Goal: Task Accomplishment & Management: Manage account settings

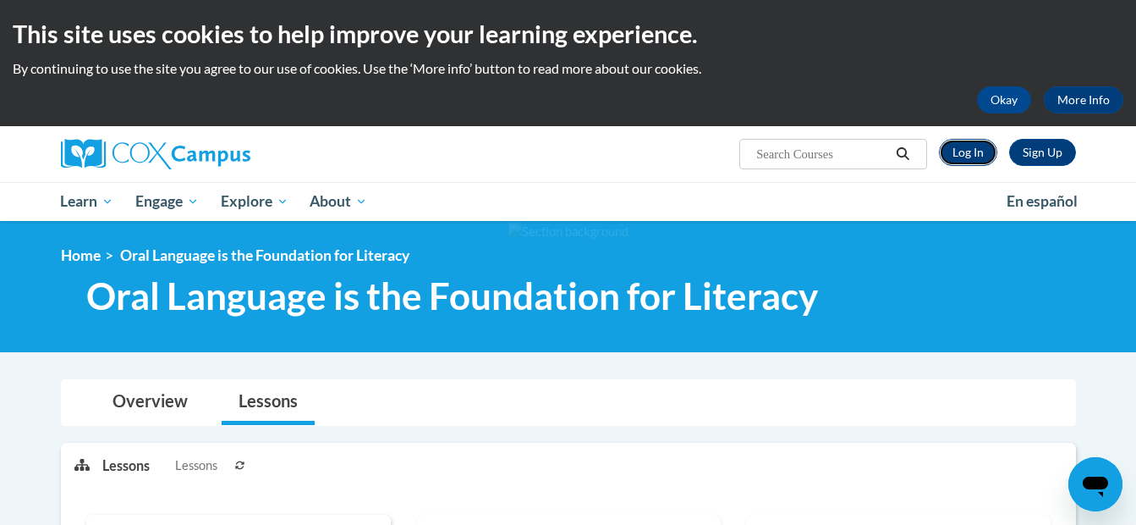
click at [970, 146] on link "Log In" at bounding box center [968, 152] width 58 height 27
click at [960, 158] on link "Log In" at bounding box center [968, 152] width 58 height 27
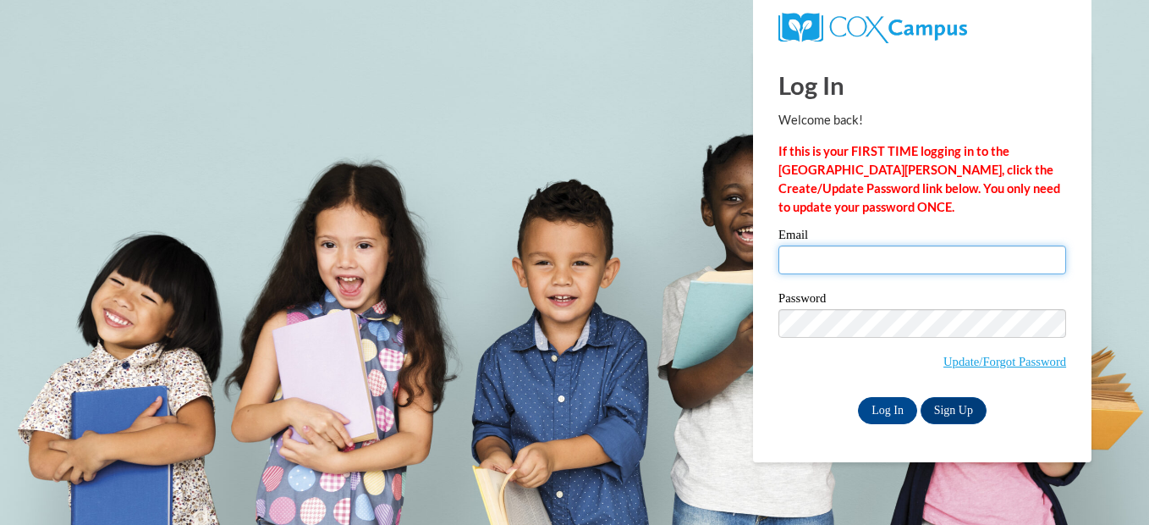
click at [910, 266] on input "Email" at bounding box center [922, 259] width 288 height 29
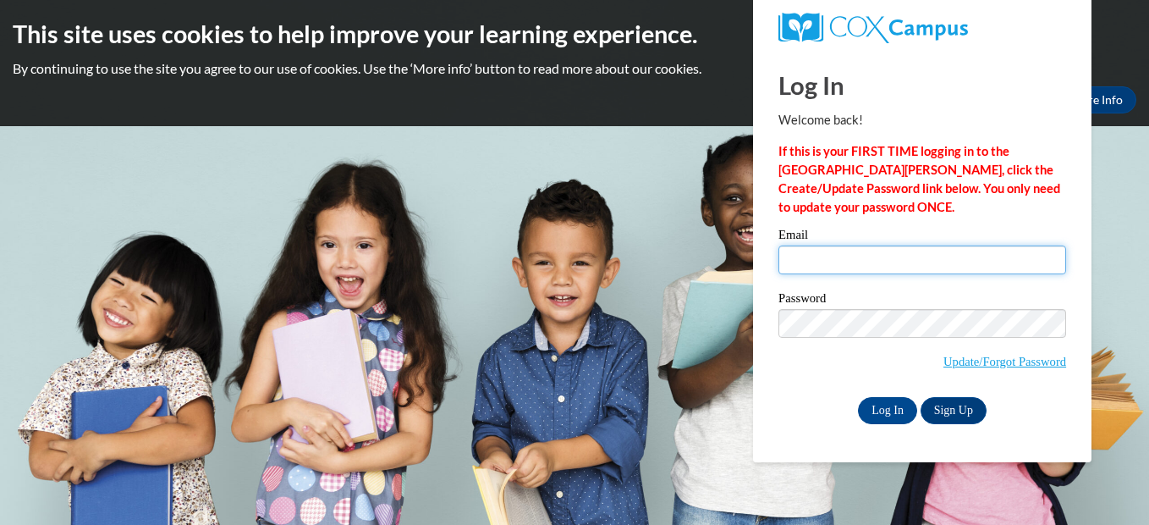
type input "domdean2014@gmail.com"
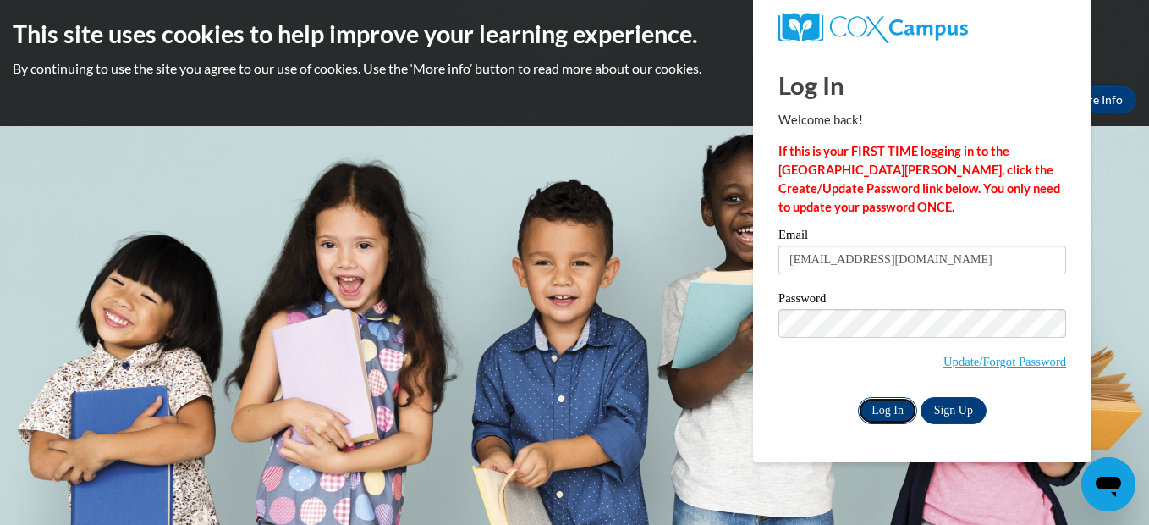
click at [885, 410] on input "Log In" at bounding box center [887, 410] width 59 height 27
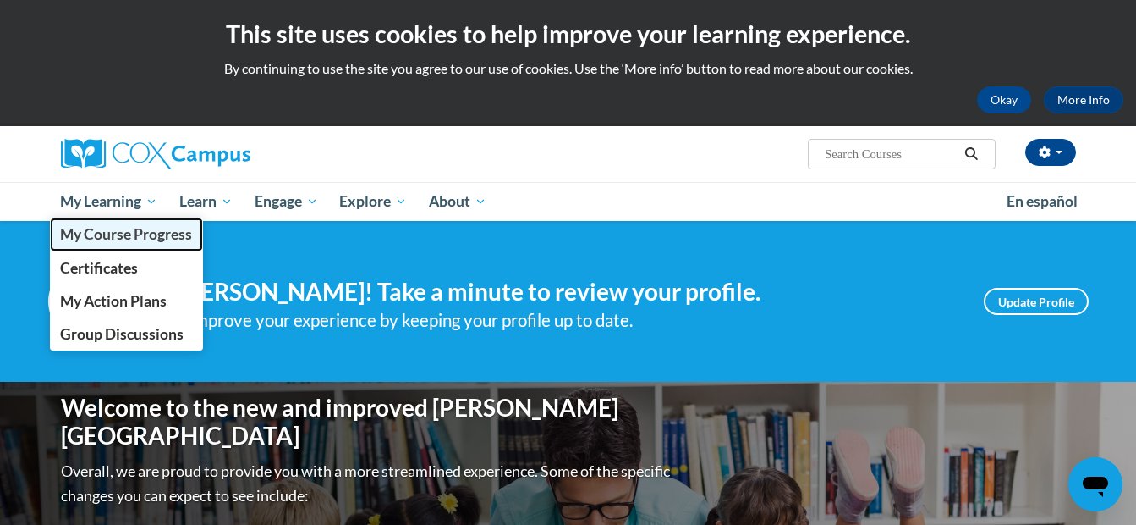
click at [124, 225] on span "My Course Progress" at bounding box center [126, 234] width 132 height 18
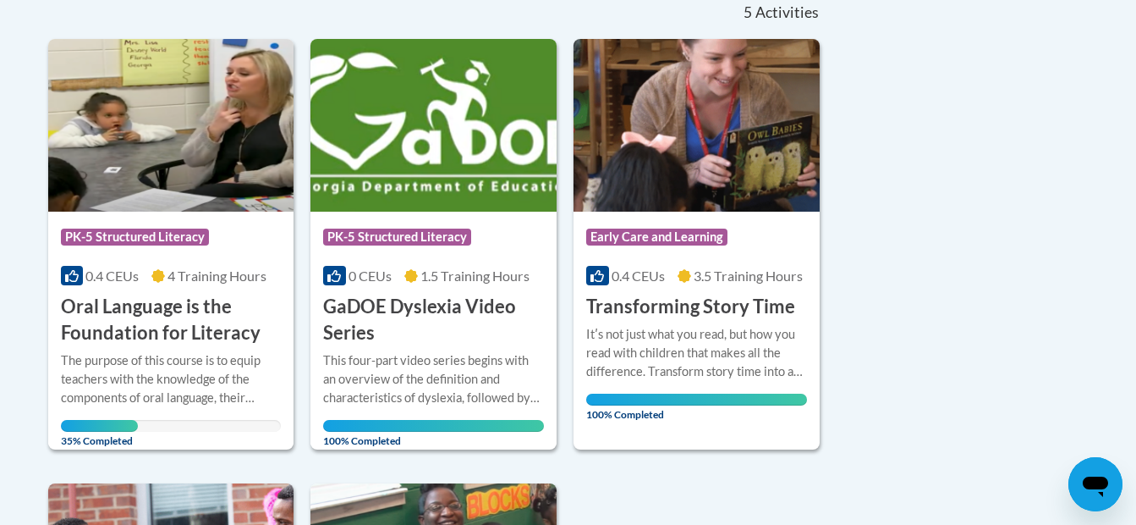
scroll to position [420, 0]
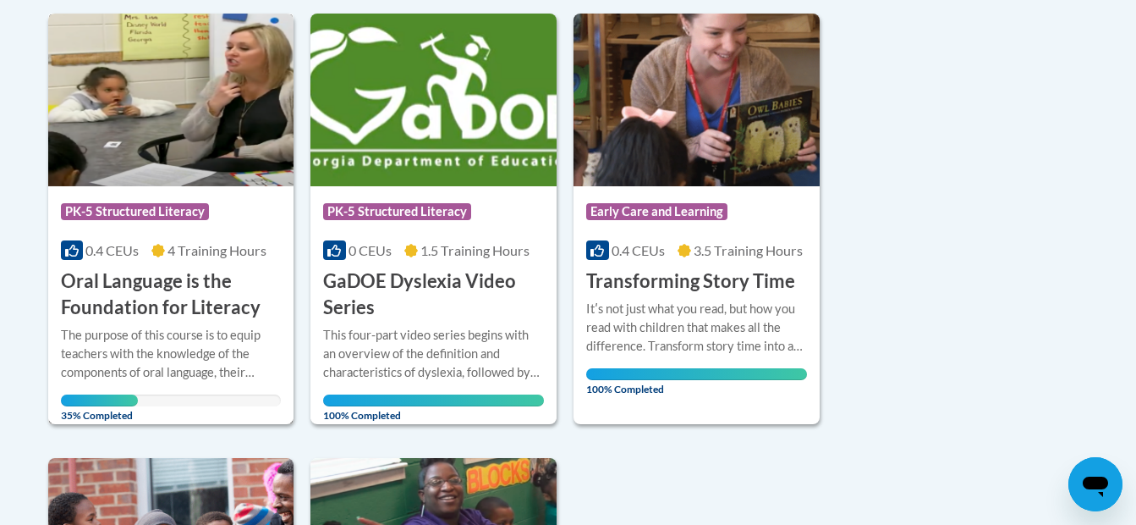
click at [180, 320] on h3 "Oral Language is the Foundation for Literacy" at bounding box center [171, 294] width 221 height 52
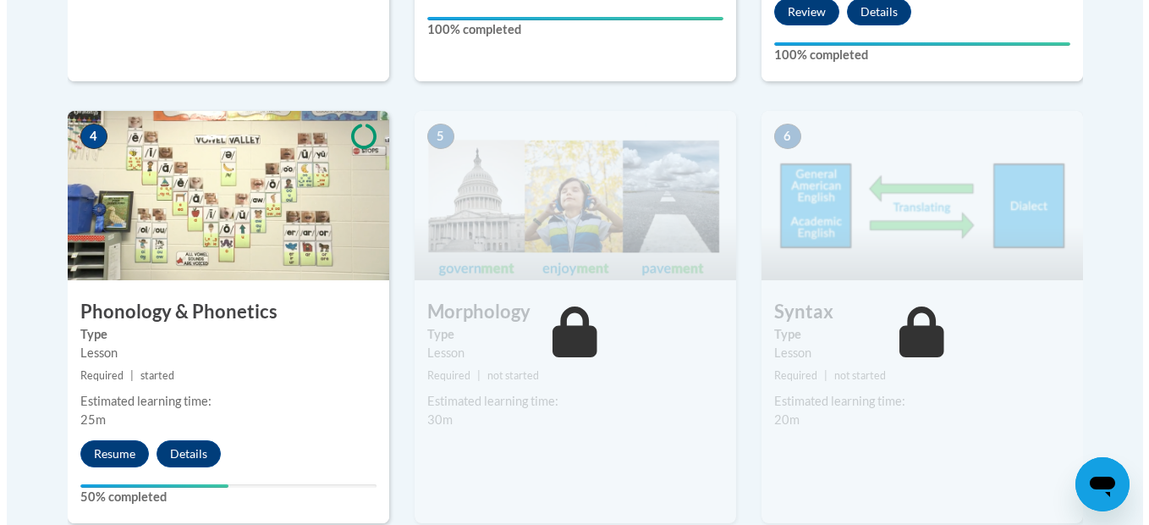
scroll to position [984, 0]
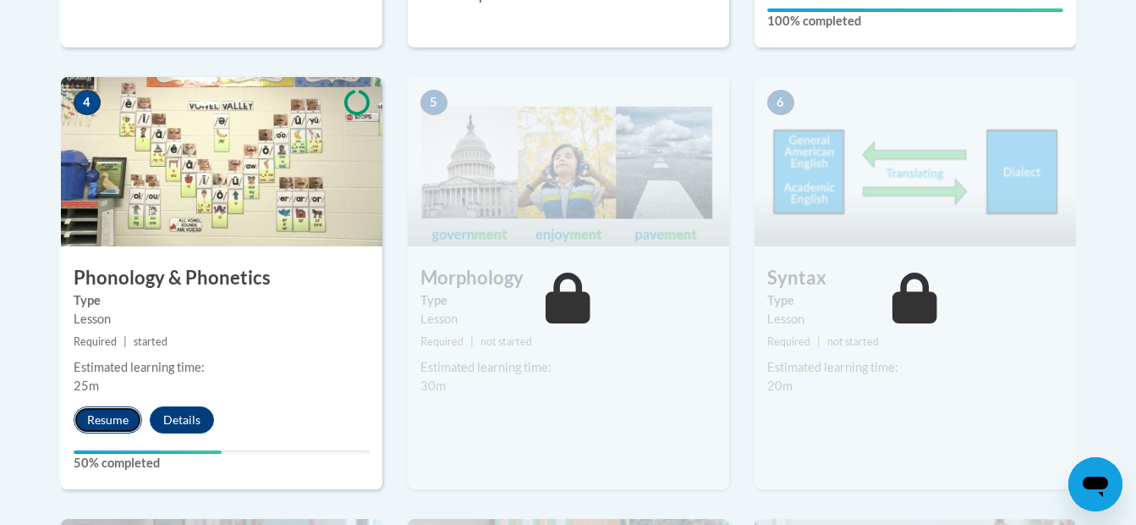
click at [89, 414] on button "Resume" at bounding box center [108, 419] width 69 height 27
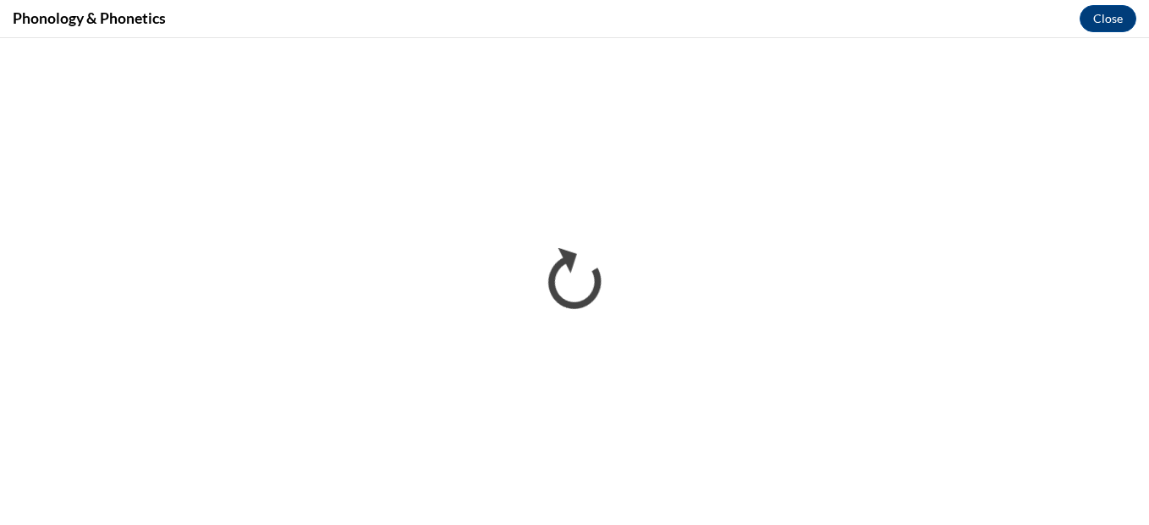
scroll to position [0, 0]
